Goal: Find contact information: Find contact information

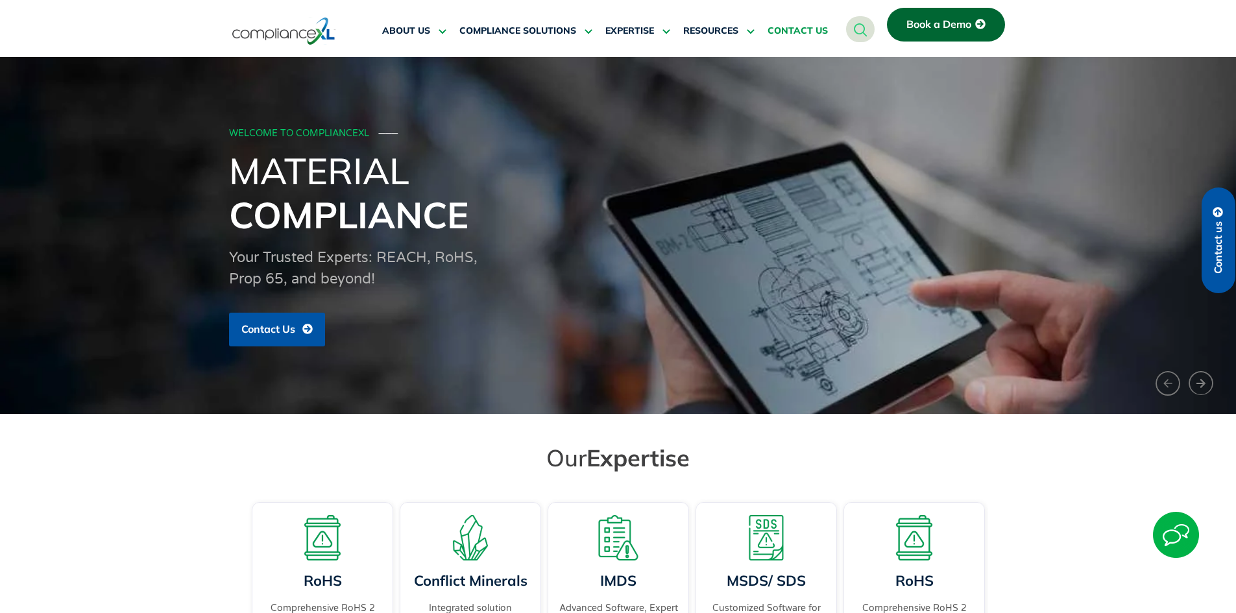
click at [812, 29] on span "CONTACT US" at bounding box center [797, 31] width 60 height 12
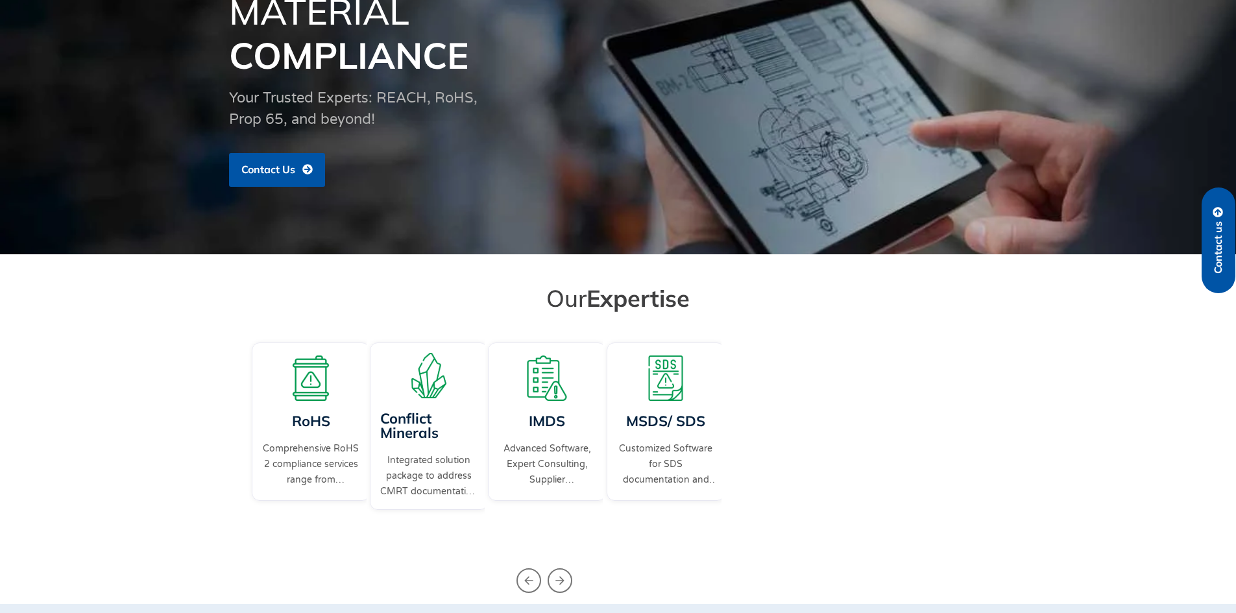
scroll to position [260, 0]
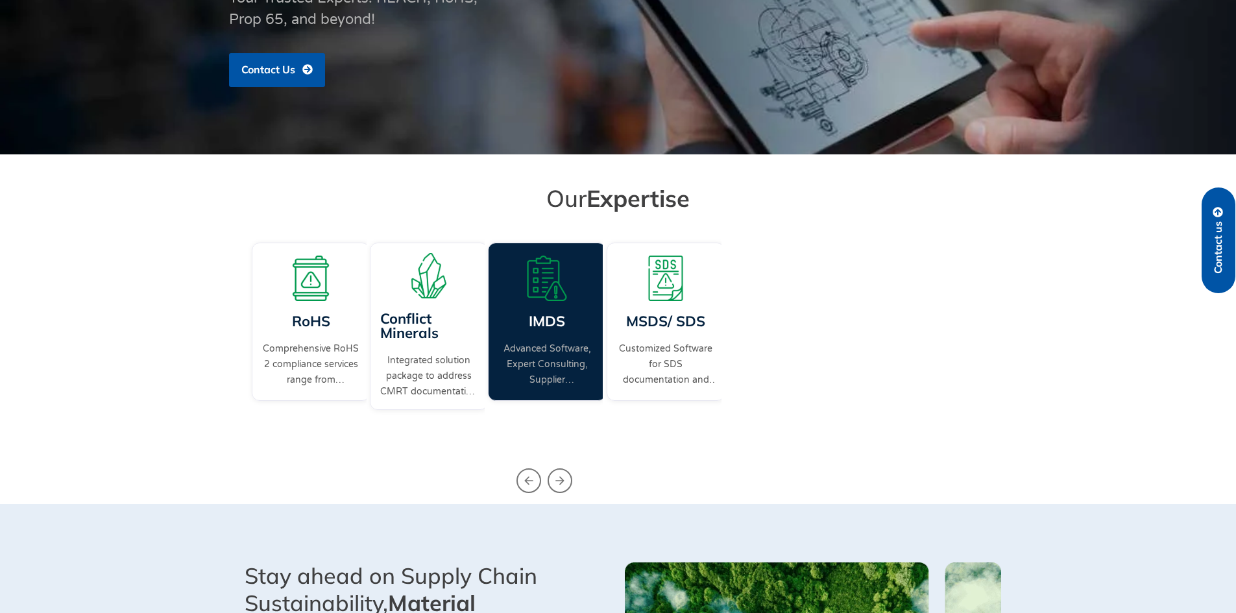
click at [554, 344] on link "Advanced Software, Expert Consulting, Supplier Coordination, a complete IMDS so…" at bounding box center [546, 364] width 97 height 47
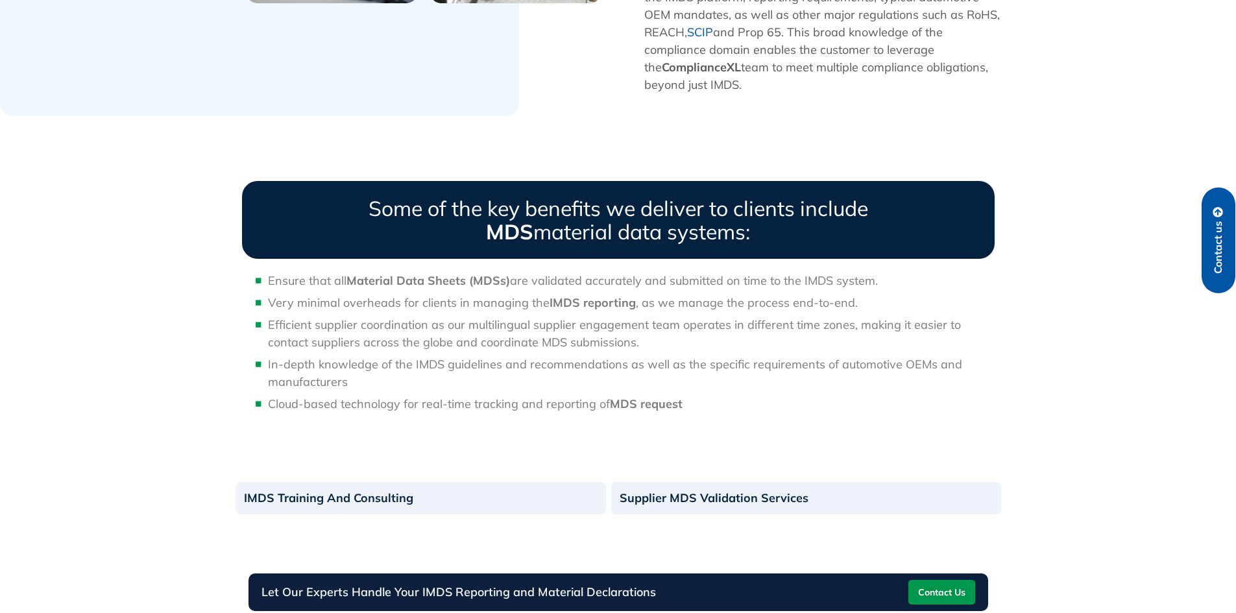
scroll to position [1168, 0]
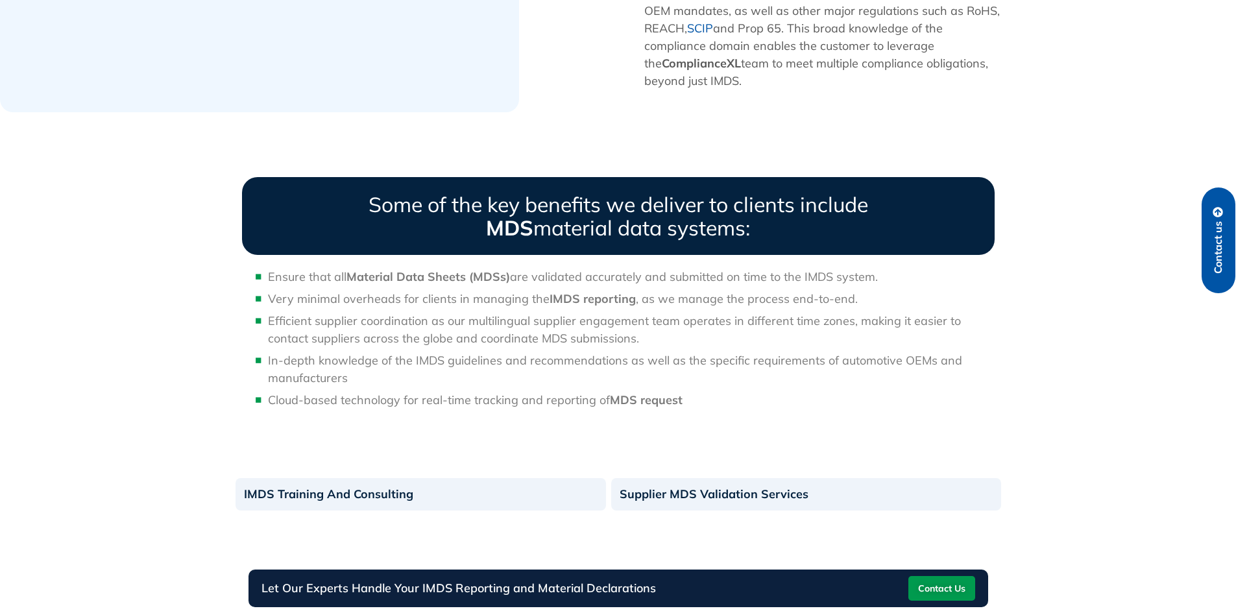
click at [918, 578] on span "Contact Us" at bounding box center [941, 588] width 47 height 21
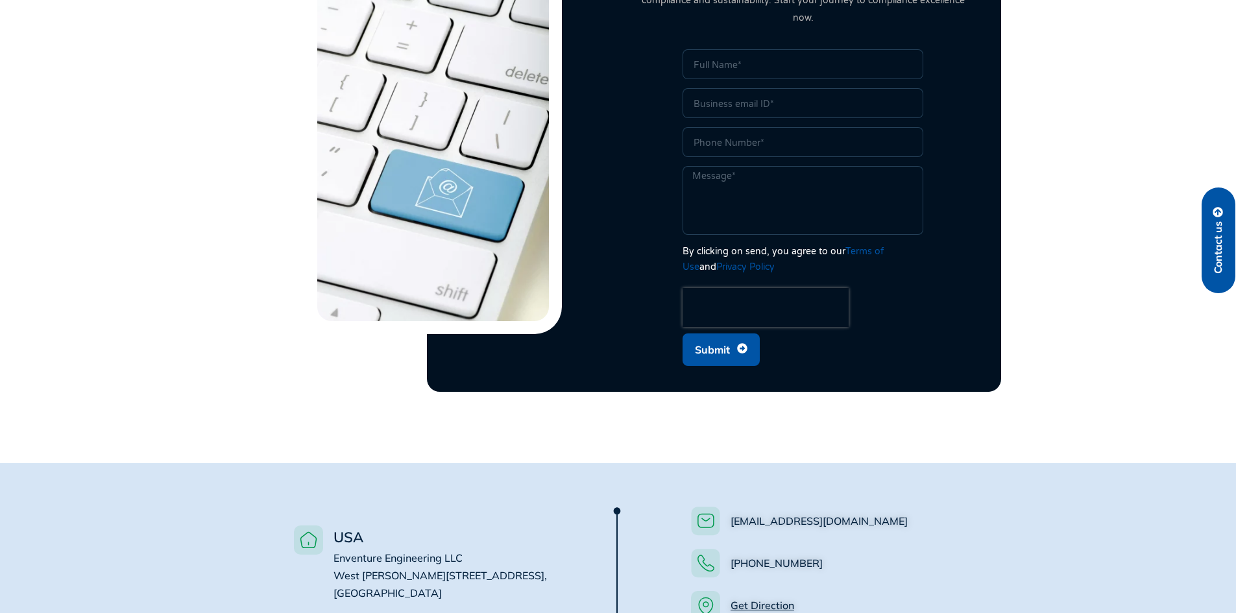
scroll to position [649, 0]
